Goal: Information Seeking & Learning: Learn about a topic

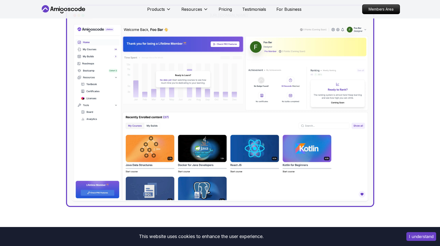
scroll to position [79, 0]
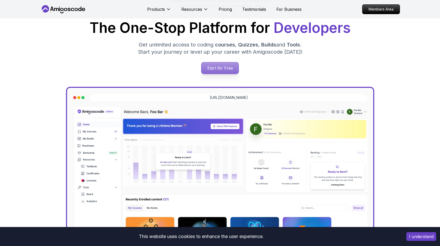
click at [229, 63] on p "Start for Free" at bounding box center [219, 68] width 37 height 12
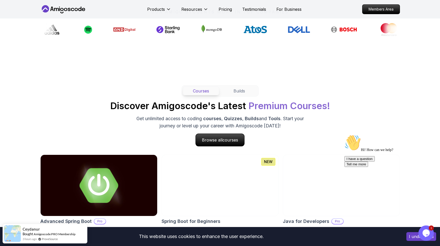
scroll to position [361, 0]
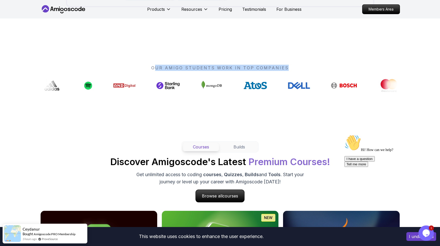
drag, startPoint x: 157, startPoint y: 67, endPoint x: 309, endPoint y: 73, distance: 152.6
click at [309, 73] on div "OUR AMIGO STUDENTS WORK IN TOP COMPANIES" at bounding box center [219, 78] width 359 height 27
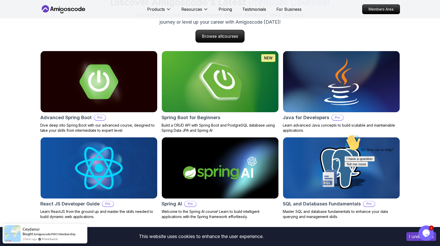
scroll to position [461, 0]
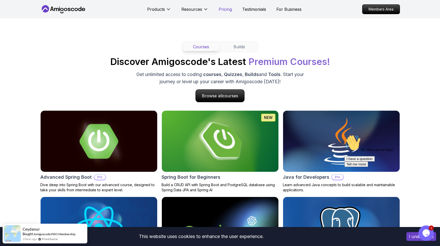
click at [223, 8] on p "Pricing" at bounding box center [224, 9] width 13 height 6
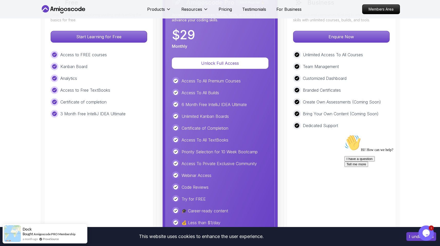
scroll to position [1224, 0]
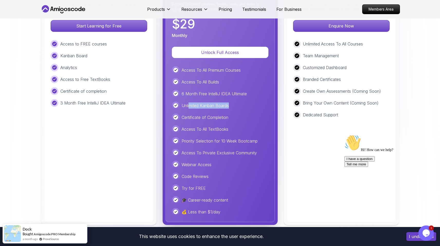
drag, startPoint x: 239, startPoint y: 107, endPoint x: 189, endPoint y: 104, distance: 49.9
click at [189, 104] on div "Unlimited Kanban Boards" at bounding box center [220, 106] width 97 height 8
drag, startPoint x: 243, startPoint y: 118, endPoint x: 176, endPoint y: 114, distance: 67.6
click at [176, 114] on div "Certificate of Completion" at bounding box center [220, 117] width 97 height 8
click at [239, 141] on p "Priority Selection for 10 Week Bootcamp" at bounding box center [219, 141] width 76 height 6
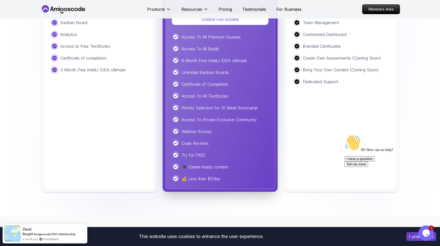
scroll to position [1240, 0]
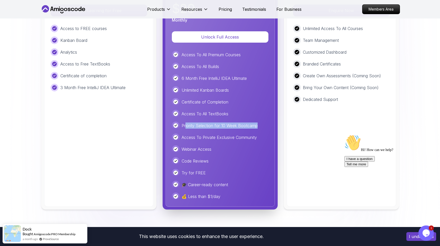
drag, startPoint x: 262, startPoint y: 127, endPoint x: 185, endPoint y: 125, distance: 77.3
click at [185, 125] on div "Priority Selection for 10 Week Bootcamp" at bounding box center [220, 126] width 97 height 8
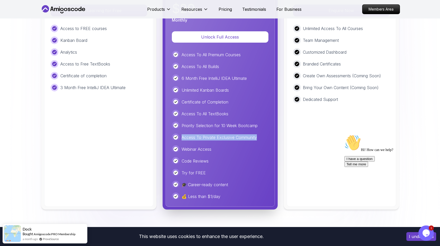
drag, startPoint x: 236, startPoint y: 138, endPoint x: 180, endPoint y: 138, distance: 55.2
click at [180, 138] on div "Amigoscode Pro Most Popular 🔥 Access unlimited courses, builds, tools, and more…" at bounding box center [219, 85] width 109 height 242
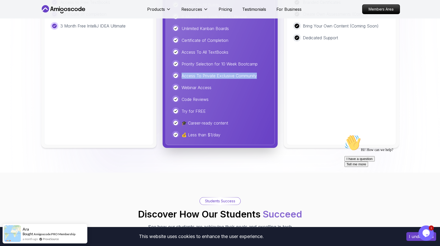
scroll to position [1308, 0]
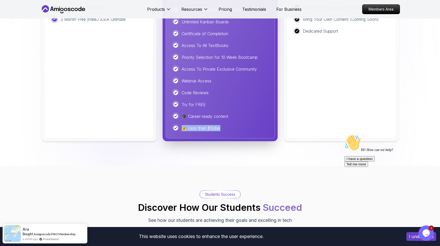
drag, startPoint x: 175, startPoint y: 127, endPoint x: 171, endPoint y: 127, distance: 4.4
click at [172, 127] on div "💰 Less than $1/day" at bounding box center [220, 128] width 97 height 8
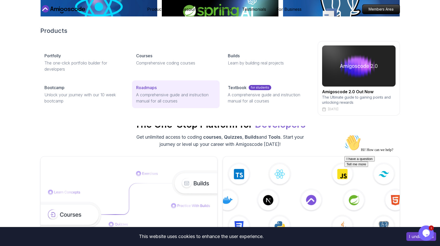
scroll to position [605, 0]
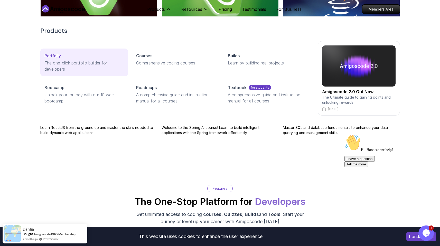
click at [94, 69] on p "The one-click portfolio builder for developers" at bounding box center [83, 66] width 79 height 12
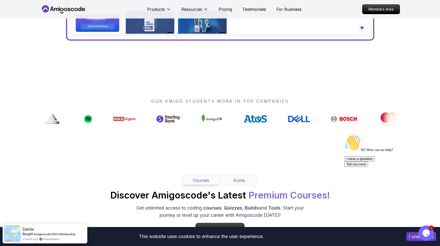
scroll to position [0, 0]
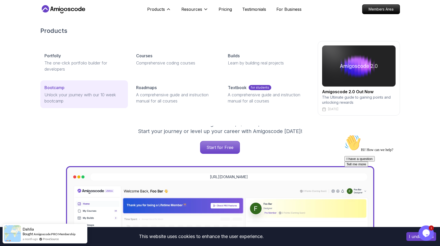
click at [103, 97] on p "Unlock your journey with our 10 week bootcamp" at bounding box center [83, 98] width 79 height 12
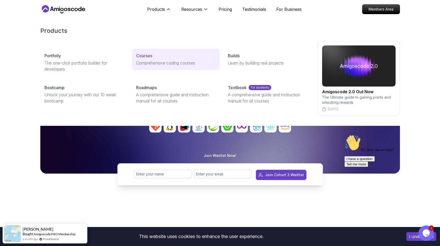
click at [160, 62] on p "Comprehensive coding courses" at bounding box center [175, 63] width 79 height 6
